Goal: Information Seeking & Learning: Learn about a topic

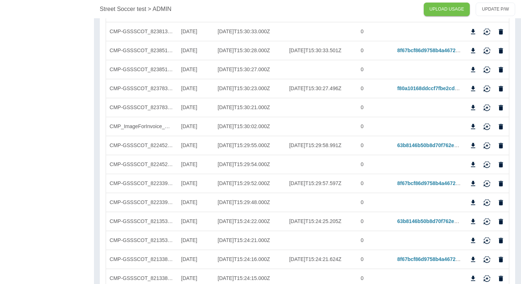
click at [113, 12] on p "Street Soccer test" at bounding box center [123, 9] width 46 height 9
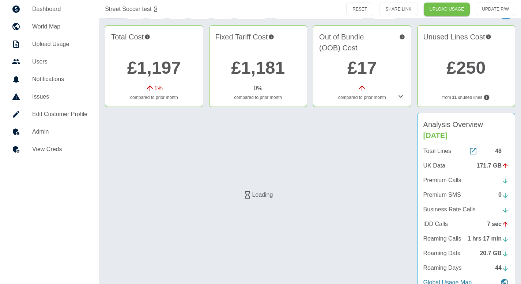
scroll to position [63, 0]
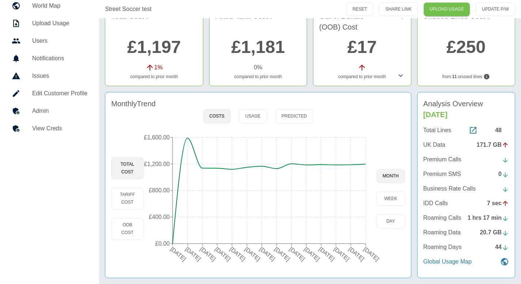
click at [401, 73] on icon at bounding box center [400, 75] width 9 height 9
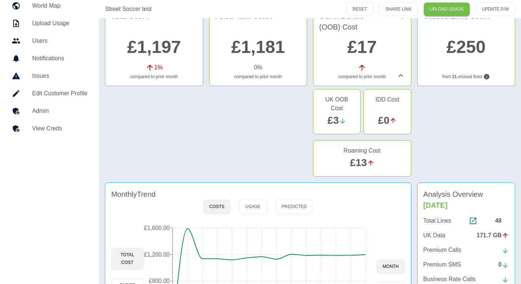
click at [37, 107] on h5 "Admin" at bounding box center [59, 111] width 55 height 9
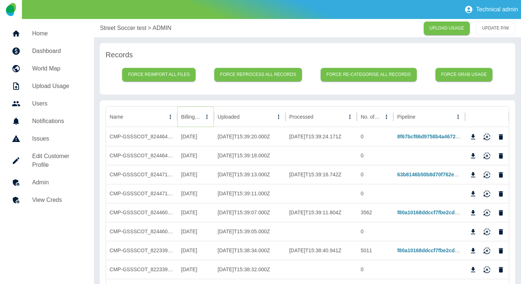
click at [203, 117] on icon "Sort" at bounding box center [206, 117] width 7 height 7
click at [194, 117] on icon "Sort" at bounding box center [196, 117] width 7 height 7
click at [476, 175] on button "Download" at bounding box center [472, 174] width 11 height 11
click at [108, 24] on p "Street Soccer test" at bounding box center [123, 28] width 46 height 9
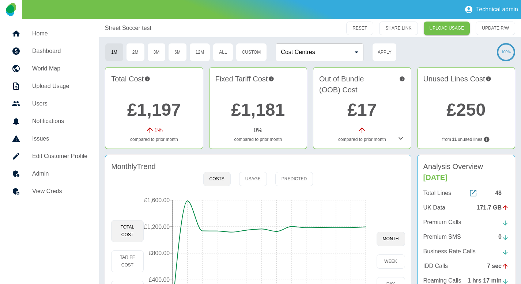
click at [157, 110] on link "£1,197" at bounding box center [154, 109] width 54 height 19
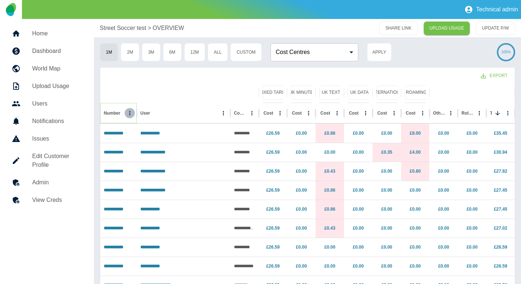
click at [132, 115] on icon "Number column menu" at bounding box center [129, 113] width 7 height 7
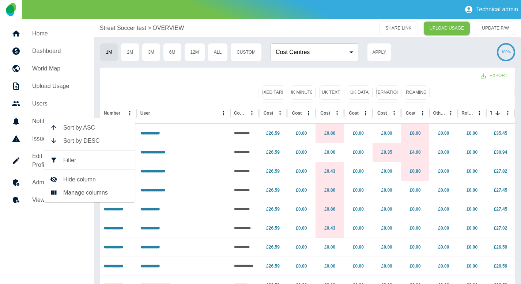
click at [114, 155] on li "Filter" at bounding box center [89, 160] width 91 height 13
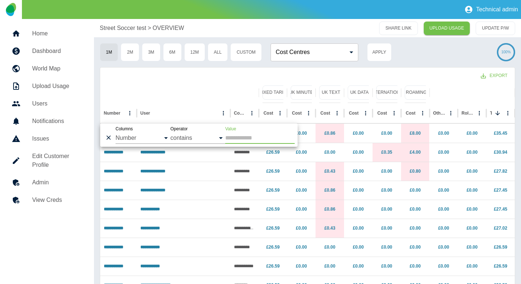
type input "*"
click at [221, 112] on icon "User column menu" at bounding box center [223, 113] width 7 height 7
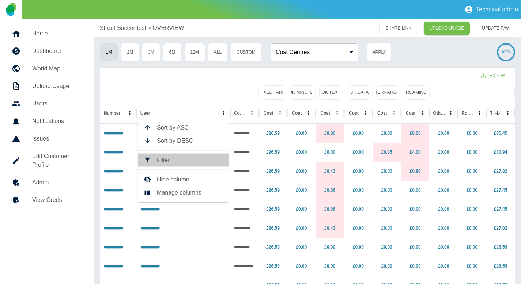
click at [171, 155] on li "Filter" at bounding box center [183, 160] width 91 height 13
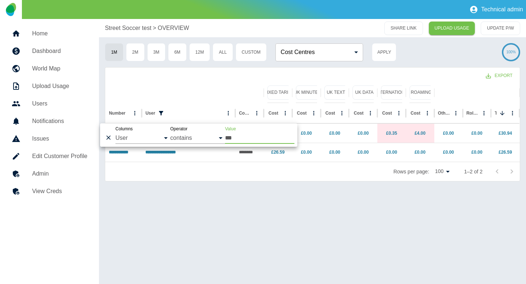
type input "***"
click at [181, 91] on div at bounding box center [184, 93] width 151 height 20
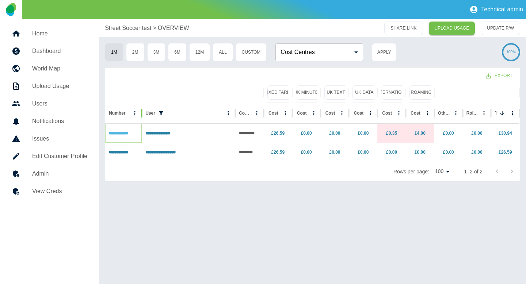
click at [121, 134] on link "**********" at bounding box center [118, 133] width 19 height 4
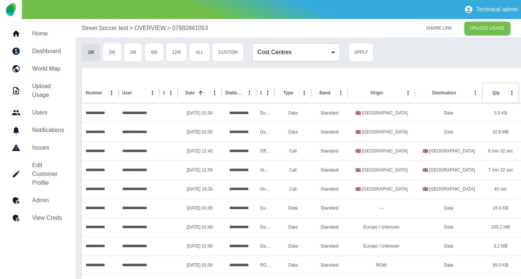
click at [503, 94] on icon "Sort" at bounding box center [505, 93] width 4 height 4
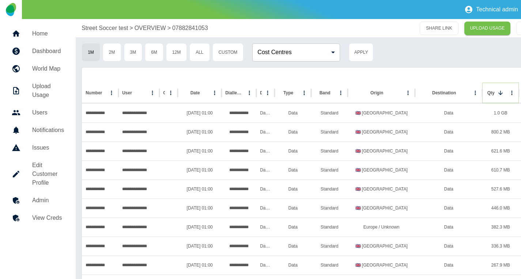
scroll to position [0, 41]
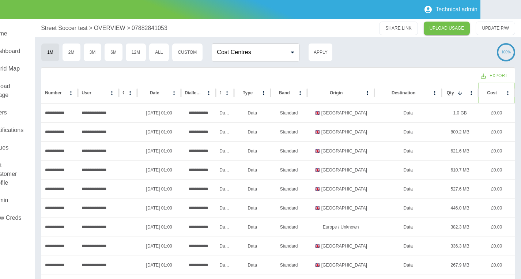
click at [499, 95] on icon "Sort" at bounding box center [502, 92] width 7 height 7
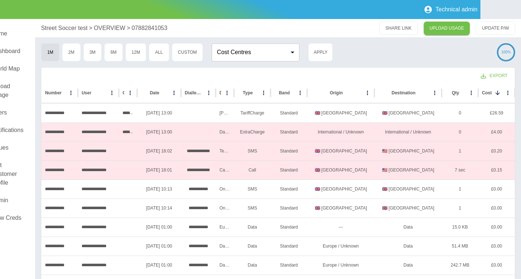
click at [62, 37] on div "Street Soccer test > OVERVIEW > 07882841053 SHARE LINK UPLOAD USAGE UPDATE P/W" at bounding box center [277, 28] width 485 height 18
click at [61, 30] on p "Street Soccer test" at bounding box center [64, 28] width 46 height 9
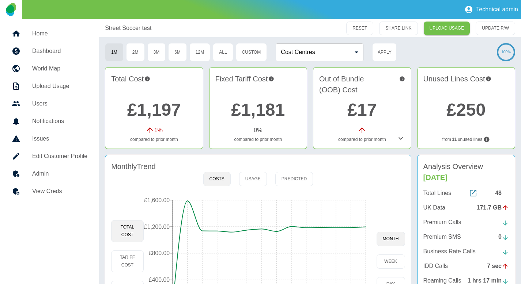
click at [398, 140] on icon at bounding box center [400, 138] width 9 height 9
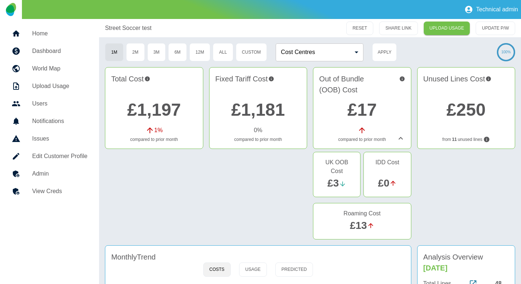
click at [331, 178] on link "£3" at bounding box center [332, 183] width 11 height 11
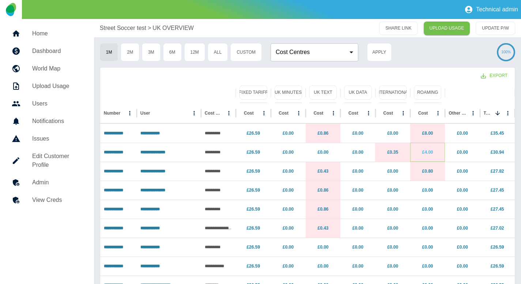
click at [424, 151] on link "£4.00" at bounding box center [427, 152] width 11 height 5
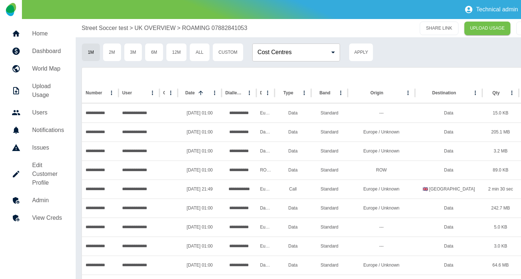
scroll to position [0, 41]
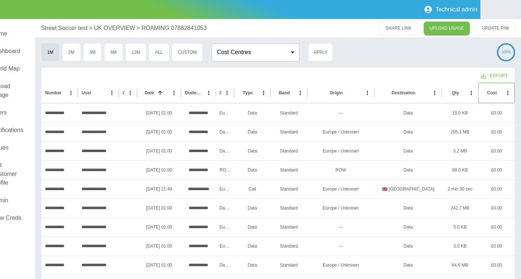
click at [497, 94] on div at bounding box center [497, 93] width 0 height 10
